Goal: Complete application form

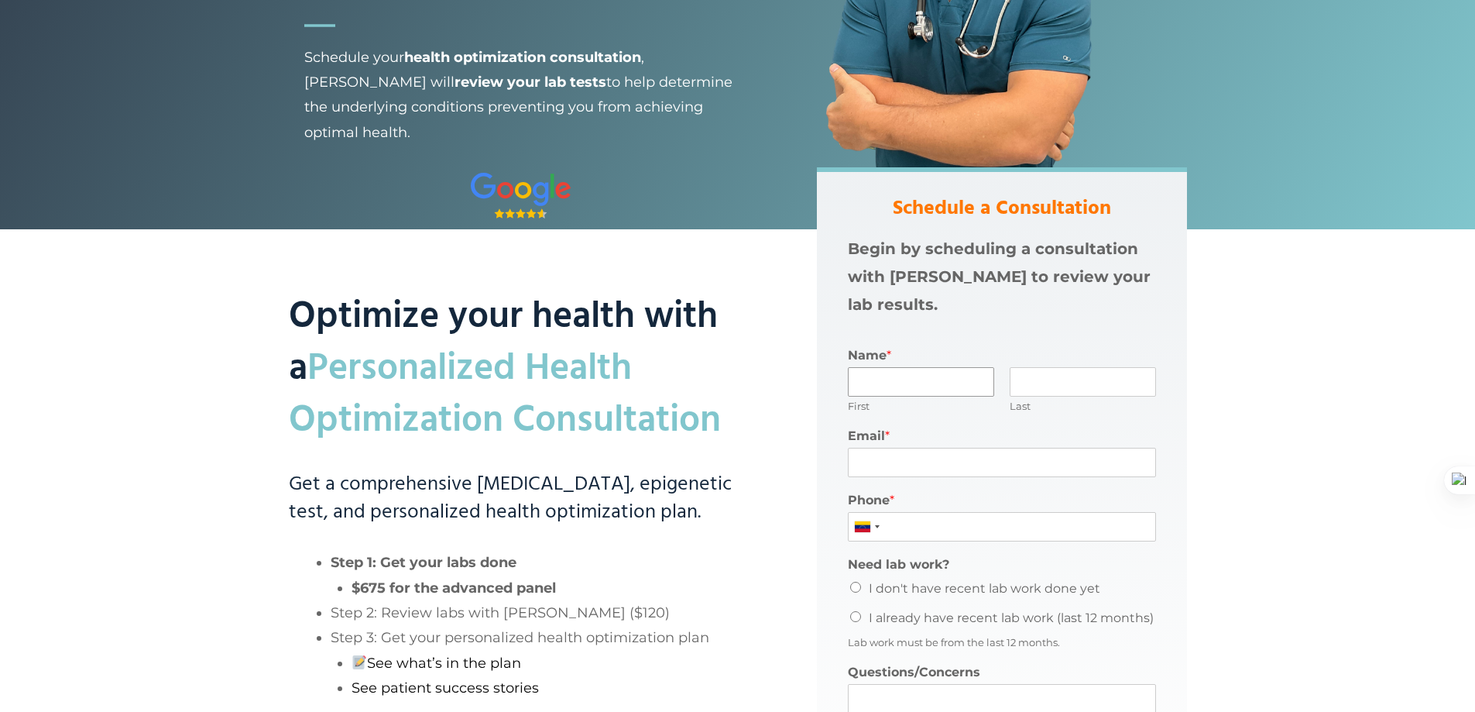
click at [902, 383] on input "Name *" at bounding box center [921, 381] width 146 height 29
type input "[PERSON_NAME]"
type input "[EMAIL_ADDRESS][DOMAIN_NAME]"
click at [984, 532] on input "04124978245" at bounding box center [1002, 526] width 308 height 29
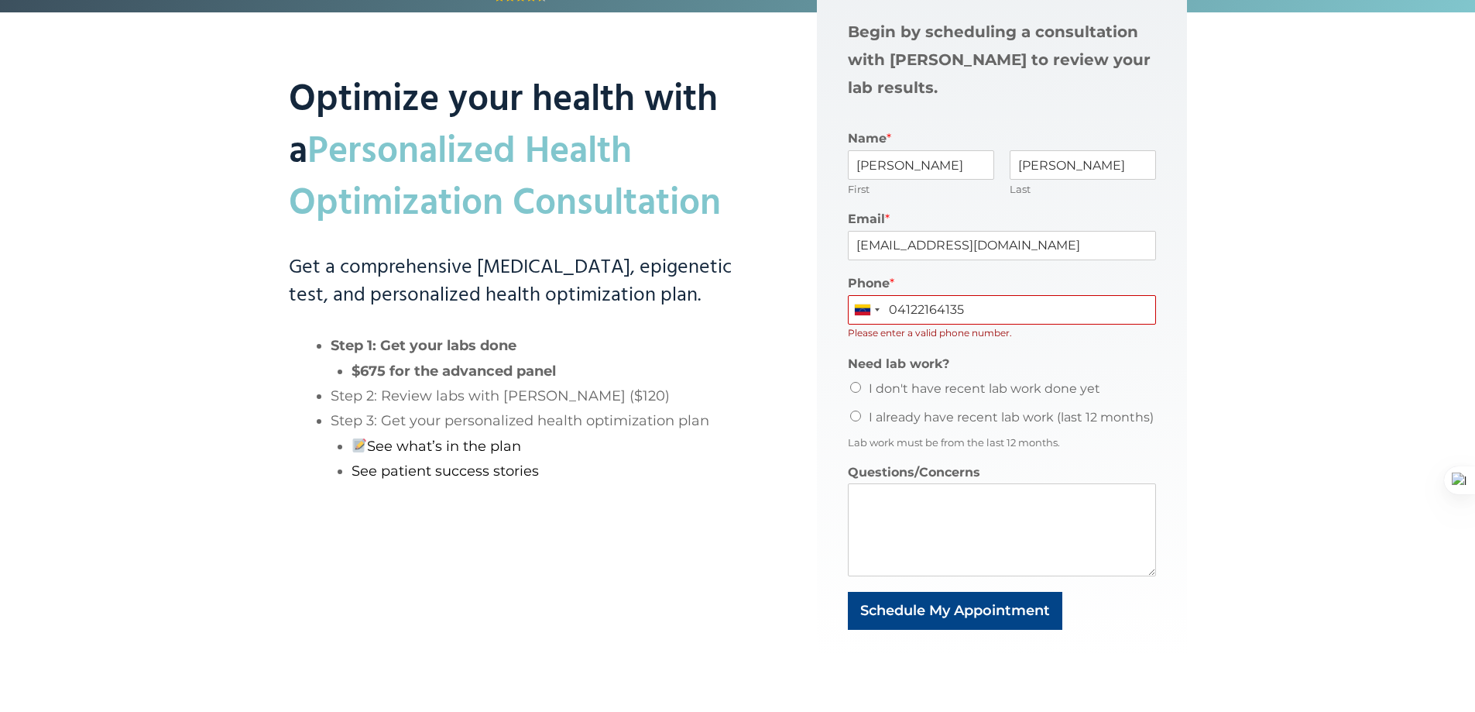
scroll to position [542, 0]
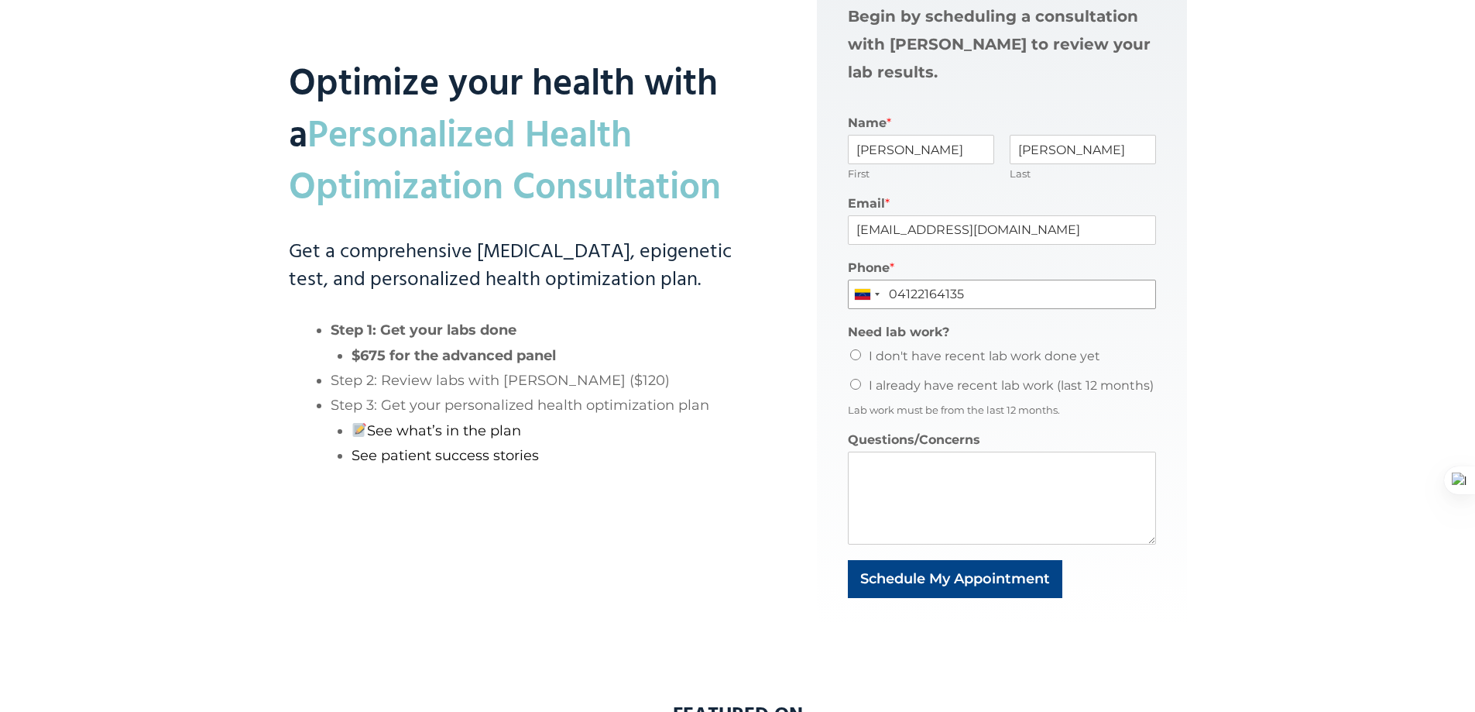
type input "04122164135"
click at [855, 383] on input "I already have recent lab work (last 12 months)" at bounding box center [855, 384] width 11 height 11
radio input "true"
click at [896, 293] on input "04122164135" at bounding box center [1002, 294] width 308 height 29
type input "4122164135"
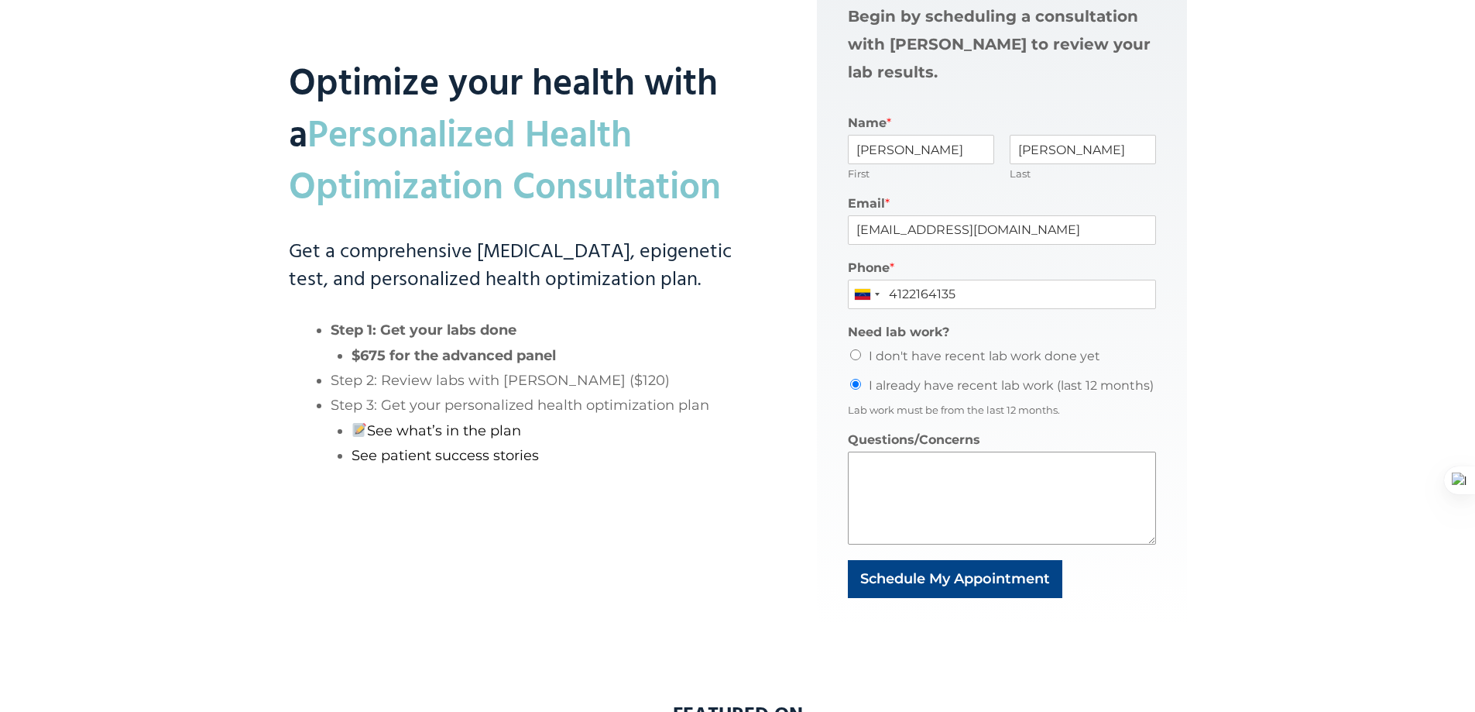
click at [946, 477] on textarea "Questions/Concerns" at bounding box center [1002, 498] width 308 height 93
type textarea "How much does it cost?"
click at [982, 578] on button "Schedule My Appointment" at bounding box center [955, 579] width 215 height 38
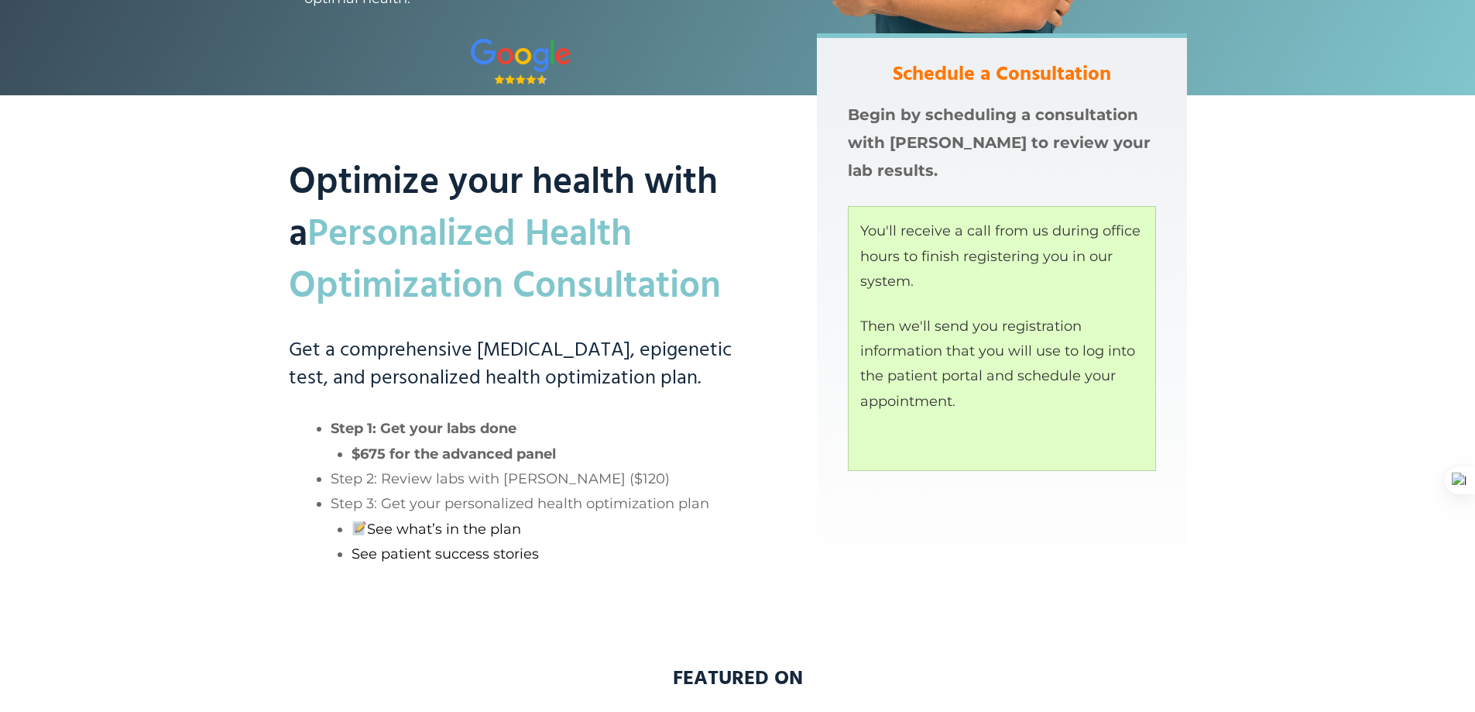
scroll to position [0, 0]
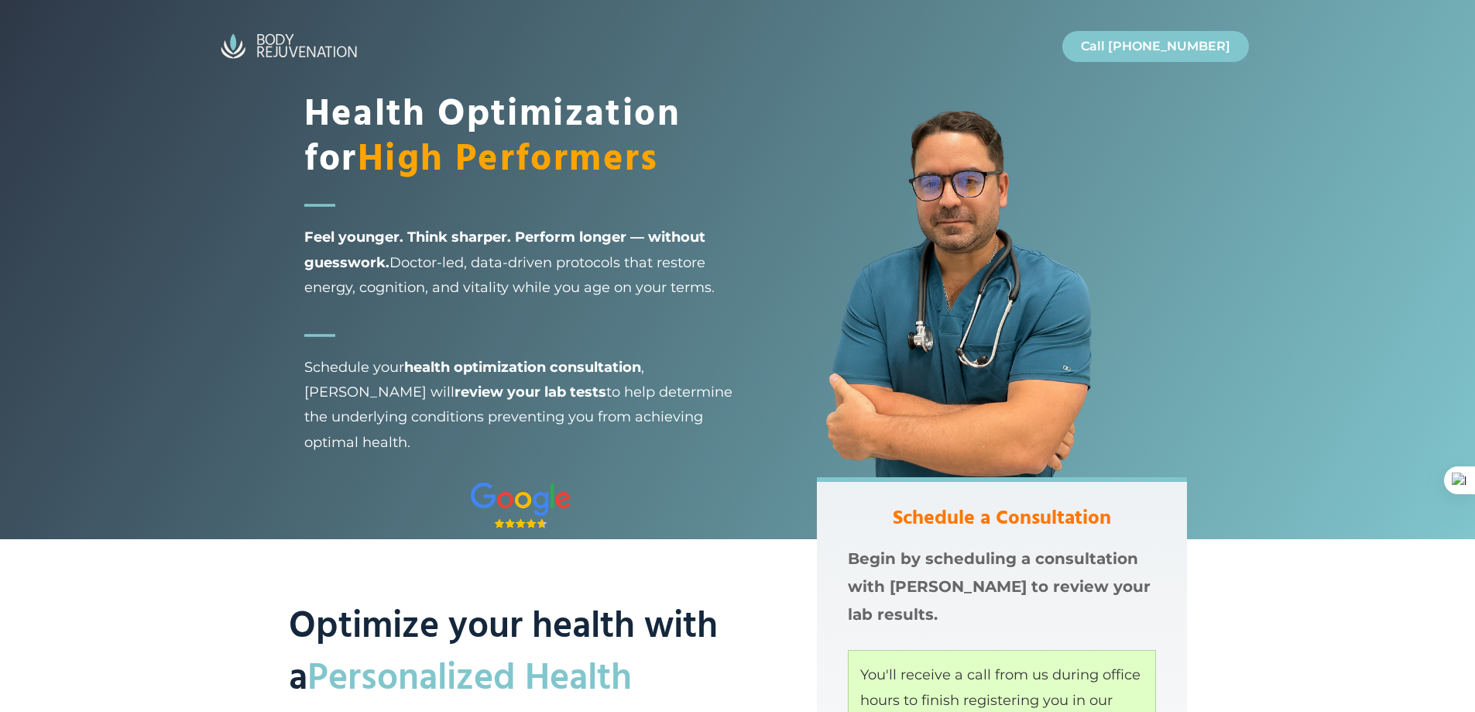
click at [291, 43] on img "Site" at bounding box center [288, 46] width 155 height 37
